Goal: Contribute content: Contribute content

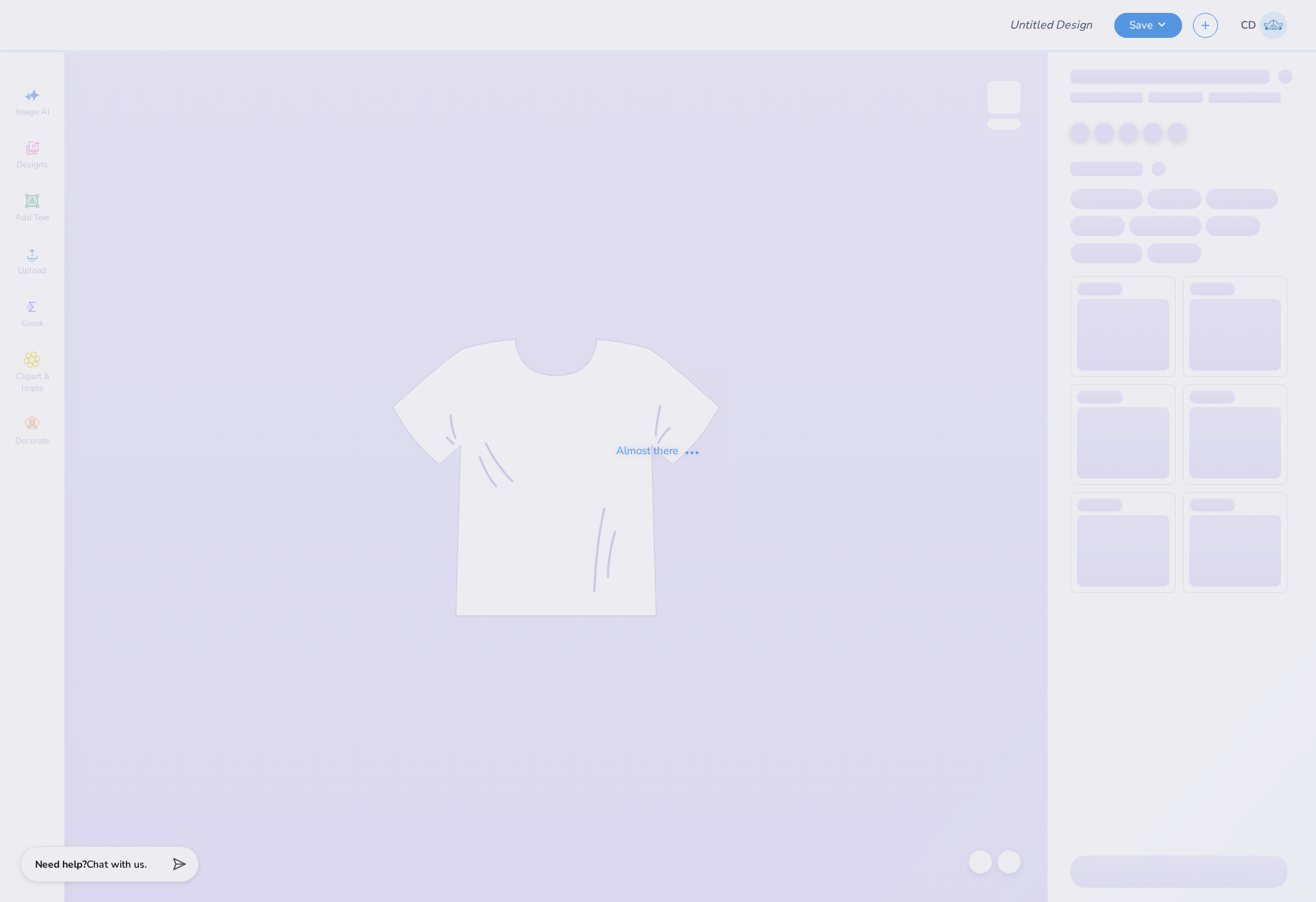
type input "[PERSON_NAME] : [US_STATE] Tech"
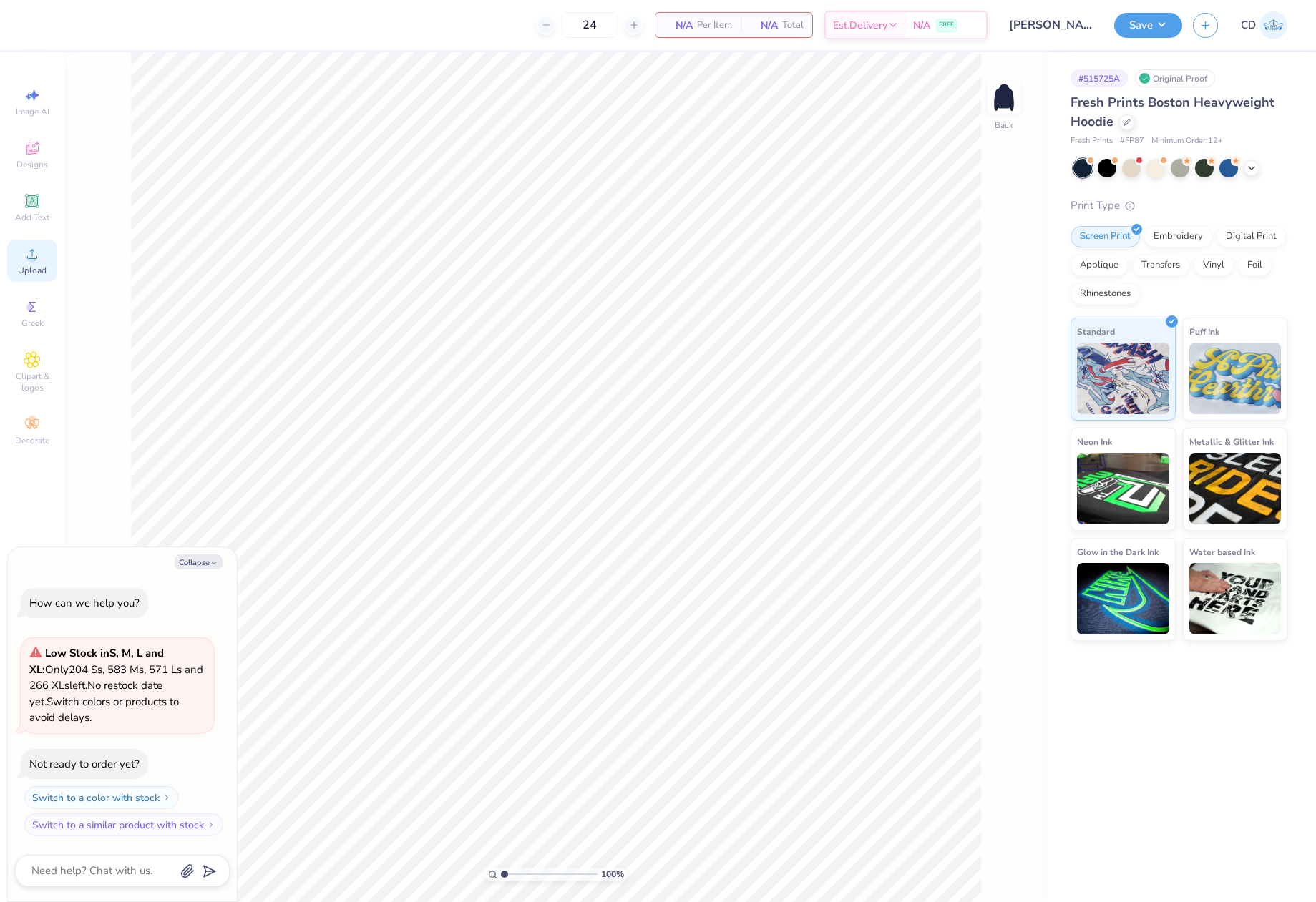
click at [39, 262] on icon at bounding box center [32, 254] width 17 height 17
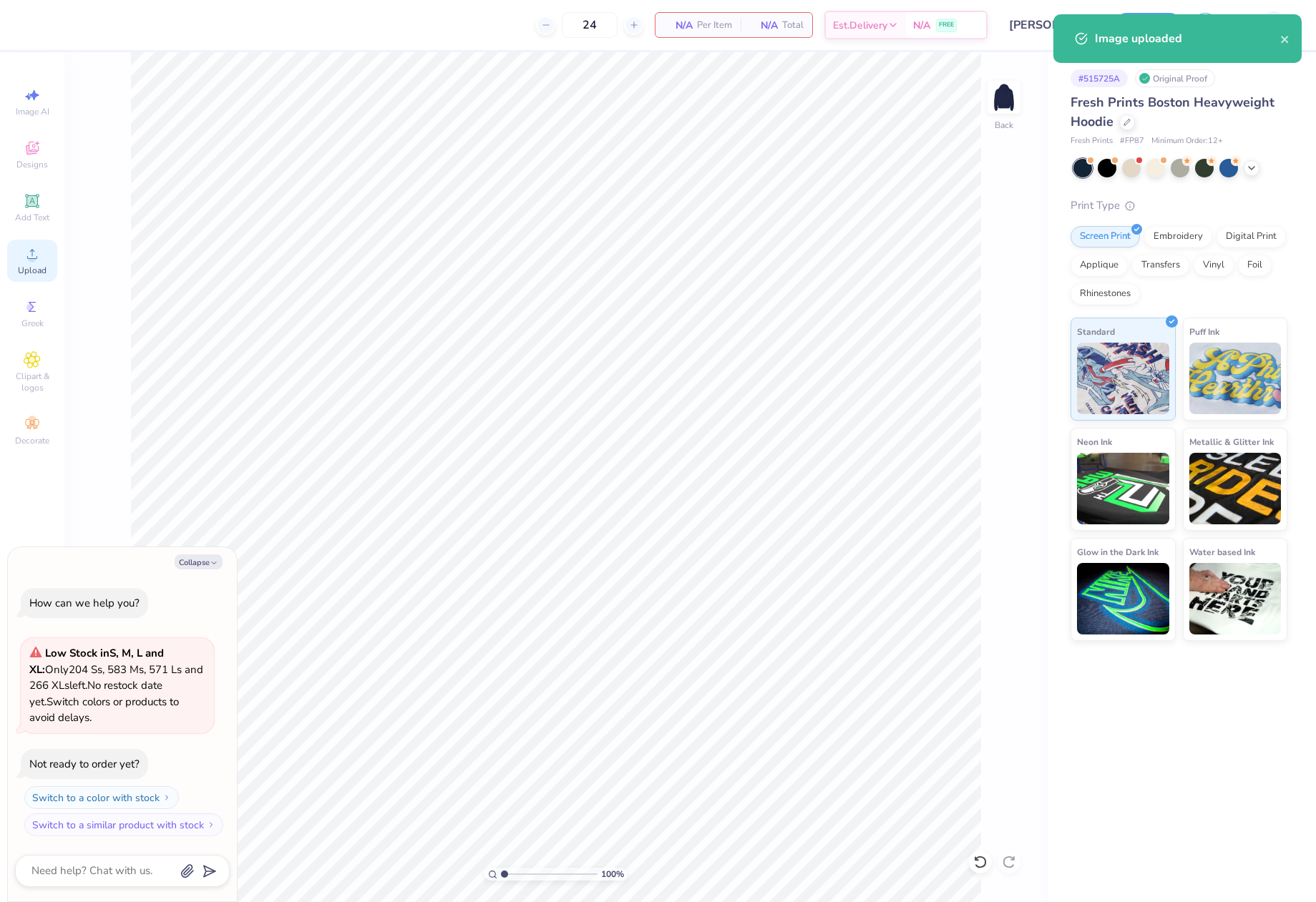
click at [37, 251] on icon at bounding box center [32, 254] width 17 height 17
type textarea "x"
drag, startPoint x: 981, startPoint y: 413, endPoint x: 1010, endPoint y: 417, distance: 29.3
click at [1010, 417] on input "15.00" at bounding box center [995, 411] width 52 height 20
type input "10"
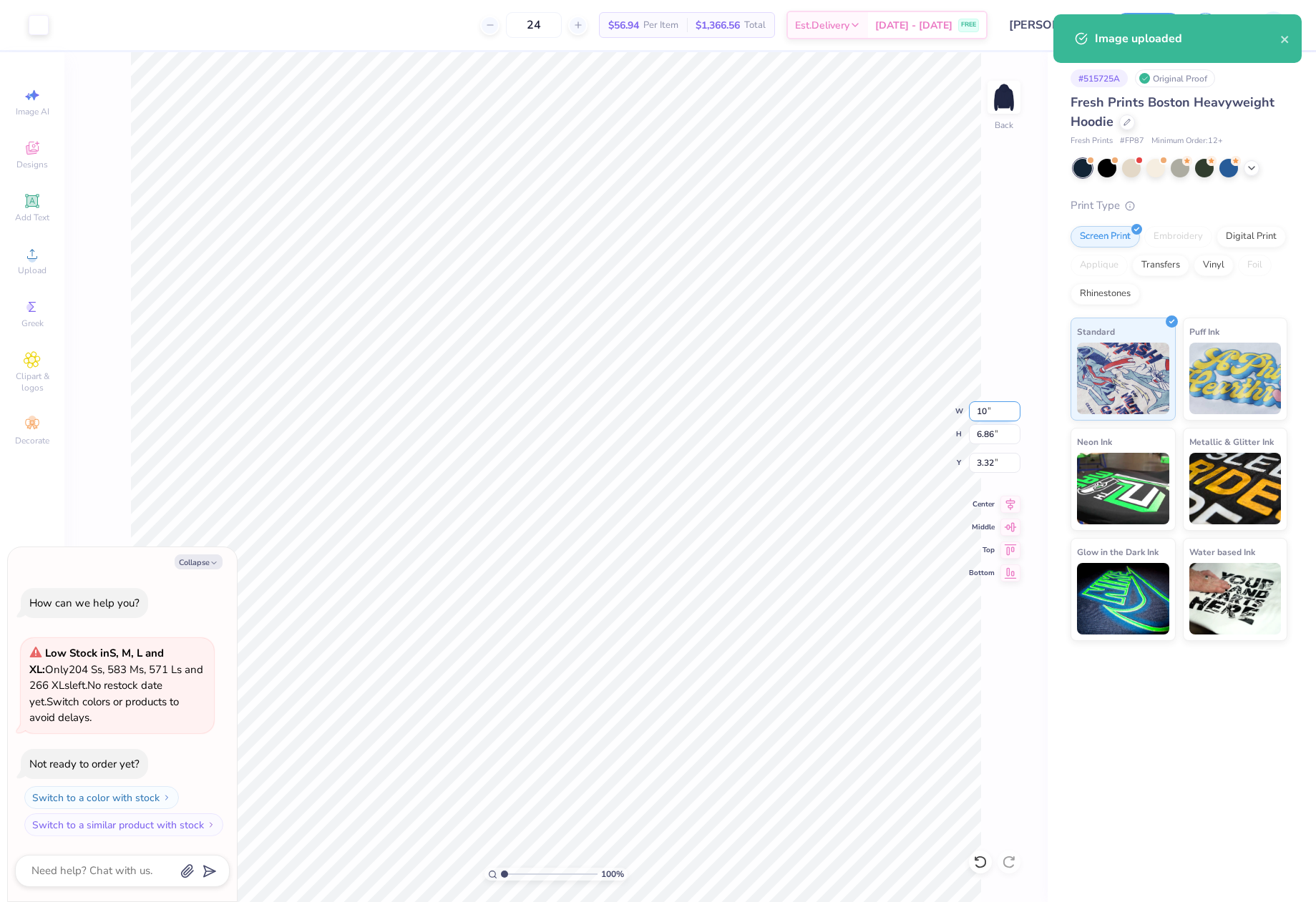
type textarea "x"
type input "10.00"
type input "4.57"
type input "4.46"
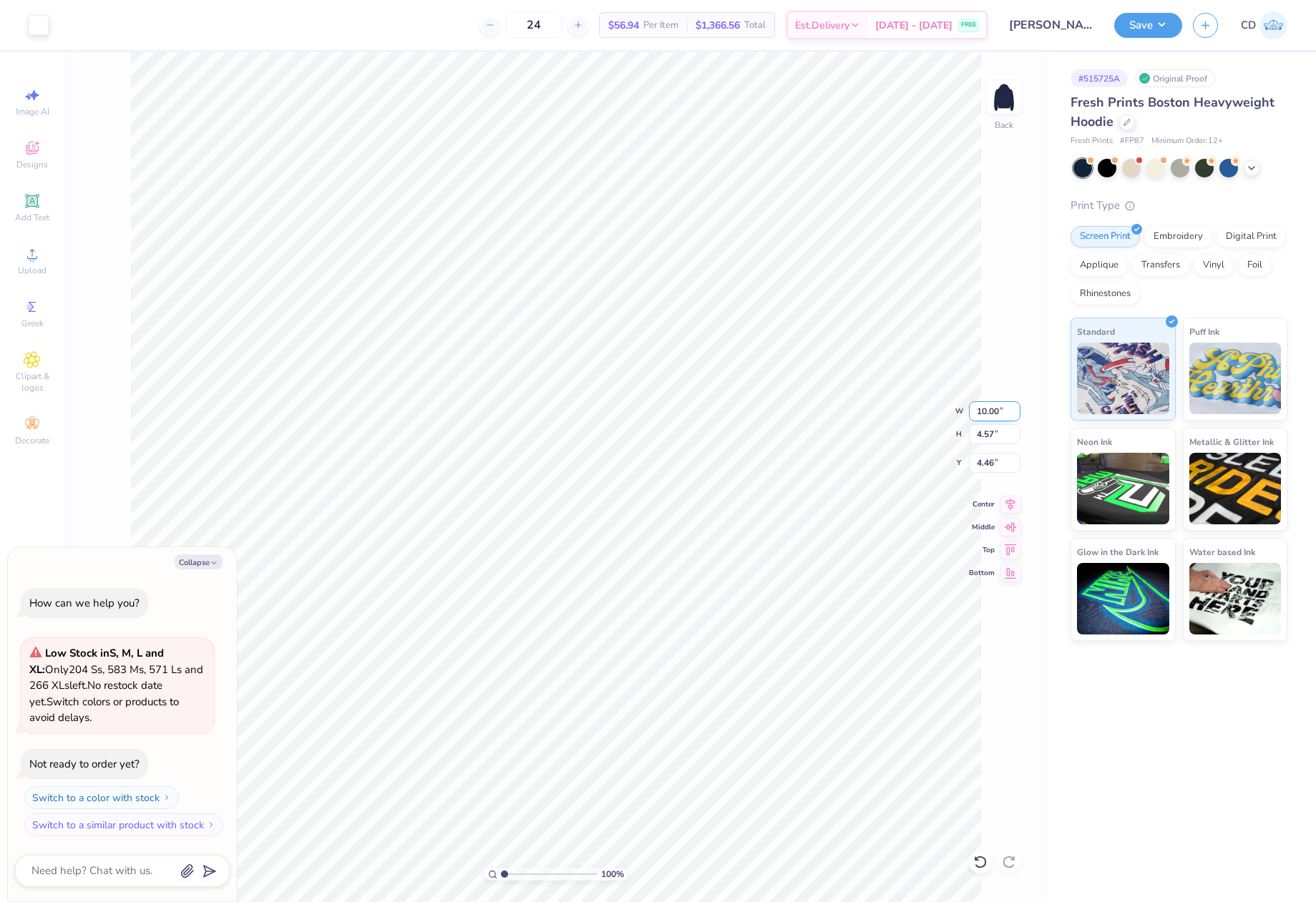
type textarea "x"
type input "3.00"
click at [1143, 17] on button "Save" at bounding box center [1148, 23] width 68 height 25
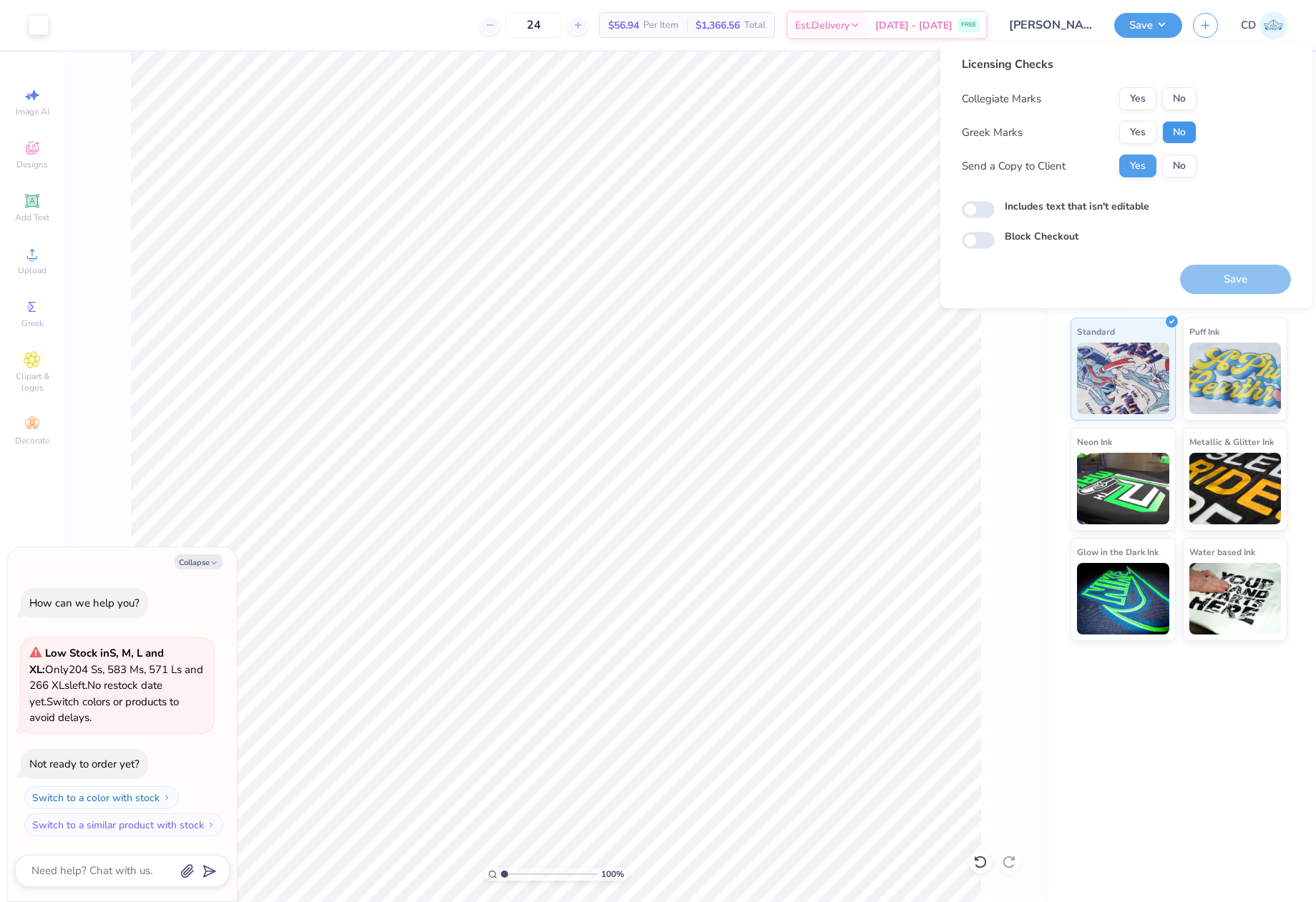
click at [1176, 134] on button "No" at bounding box center [1179, 132] width 34 height 23
click at [1173, 84] on div "Licensing Checks Collegiate Marks Yes No Greek Marks Yes No Send a Copy to Clie…" at bounding box center [1079, 122] width 235 height 132
drag, startPoint x: 1174, startPoint y: 97, endPoint x: 1068, endPoint y: 148, distance: 117.6
click at [1173, 97] on button "No" at bounding box center [1179, 99] width 34 height 23
type textarea "x"
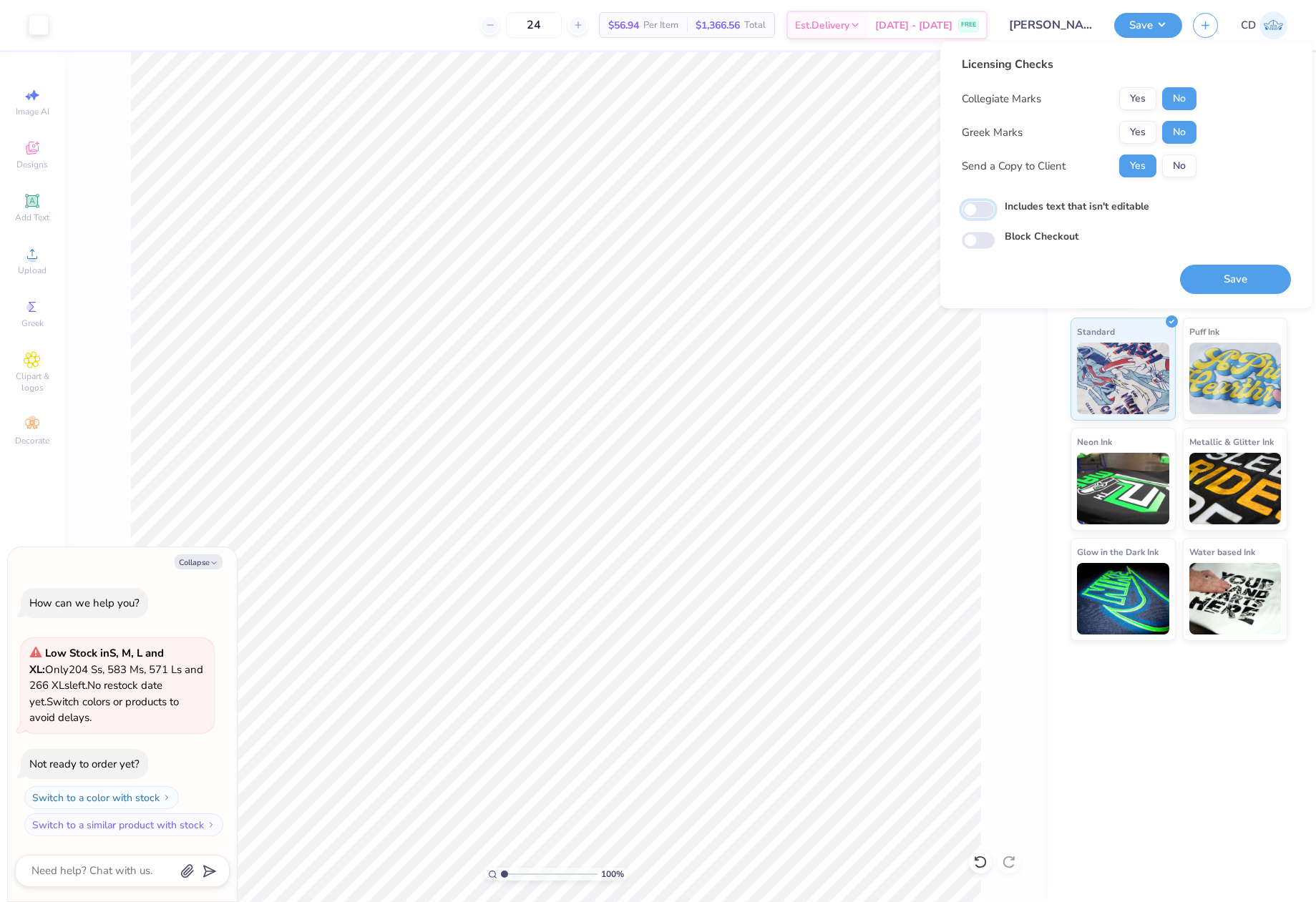
drag, startPoint x: 973, startPoint y: 207, endPoint x: 1087, endPoint y: 242, distance: 119.3
click at [978, 207] on input "Includes text that isn't editable" at bounding box center [978, 210] width 33 height 17
checkbox input "true"
drag, startPoint x: 1227, startPoint y: 283, endPoint x: 1239, endPoint y: 285, distance: 12.2
click at [1230, 283] on button "Save" at bounding box center [1235, 279] width 111 height 29
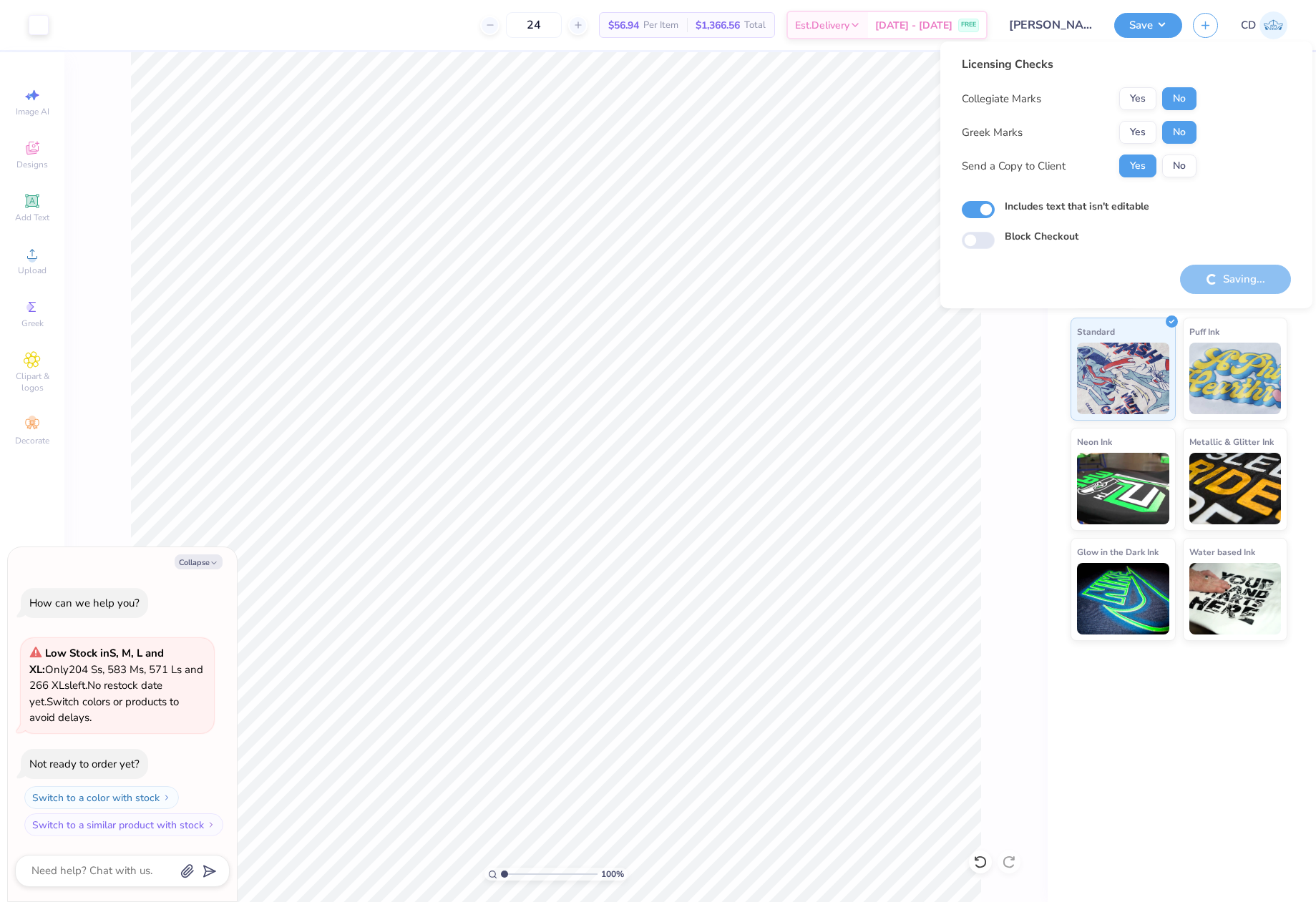
type textarea "x"
